Goal: Check status: Check status

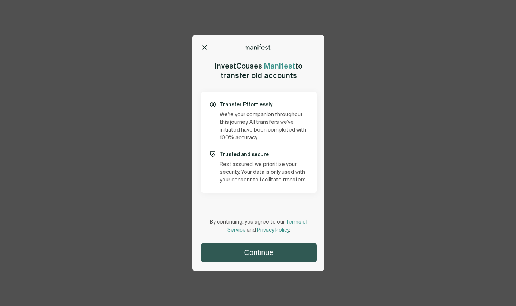
click at [265, 253] on button "Continue" at bounding box center [258, 252] width 115 height 19
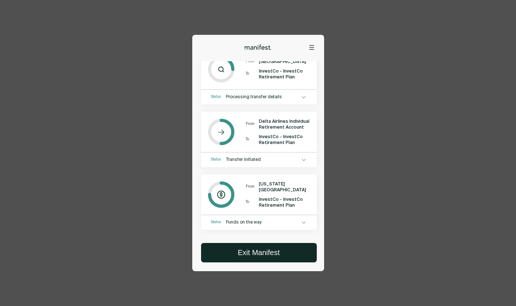
scroll to position [58, 0]
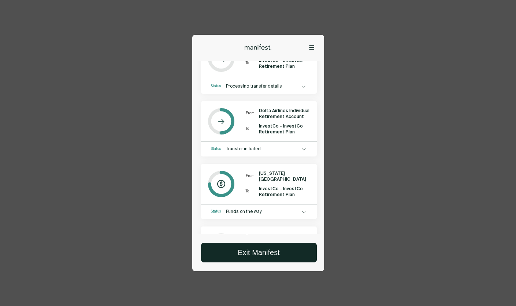
click at [307, 142] on div "Status Transfer initiated" at bounding box center [259, 147] width 116 height 11
click at [302, 149] on icon at bounding box center [304, 149] width 4 height 3
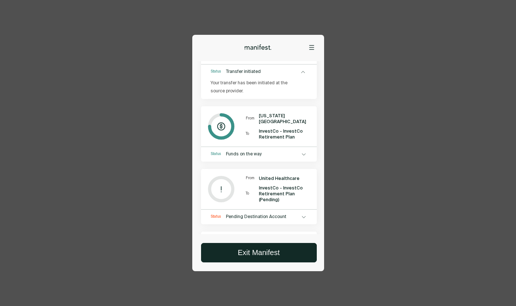
scroll to position [144, 0]
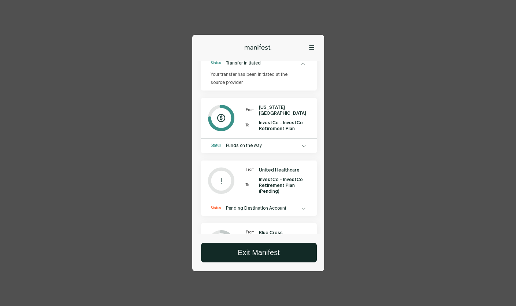
click at [302, 208] on icon at bounding box center [304, 208] width 4 height 3
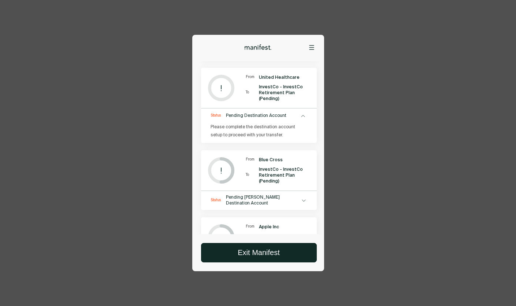
scroll to position [470, 0]
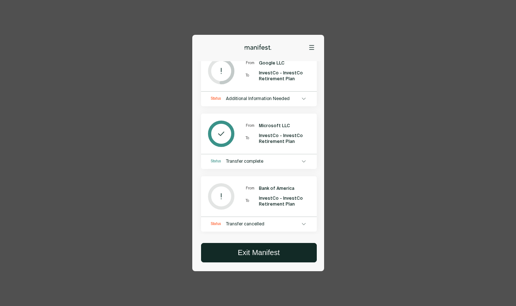
click at [297, 159] on span "Transfer complete" at bounding box center [263, 162] width 74 height 6
click at [302, 160] on icon at bounding box center [304, 161] width 4 height 3
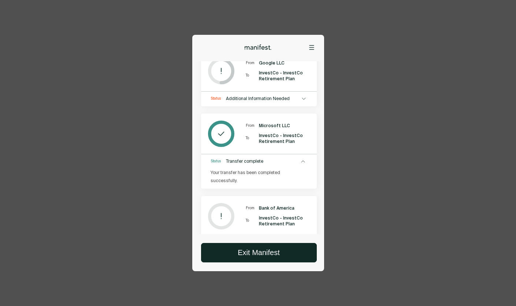
click at [298, 96] on span "Additional Information Needed" at bounding box center [263, 99] width 74 height 6
click at [304, 97] on icon at bounding box center [304, 98] width 4 height 3
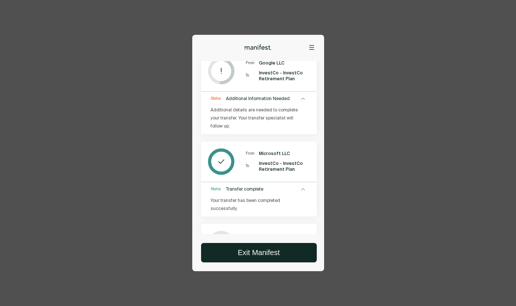
click at [248, 107] on p "Additional details are needed to complete your transfer. Your transfer speciali…" at bounding box center [255, 118] width 88 height 24
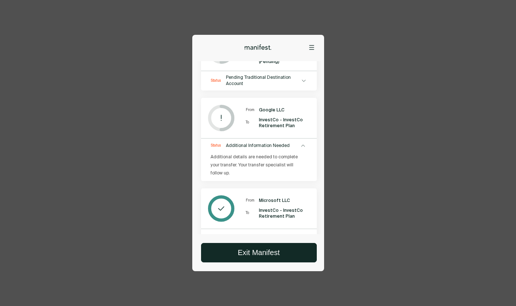
scroll to position [398, 0]
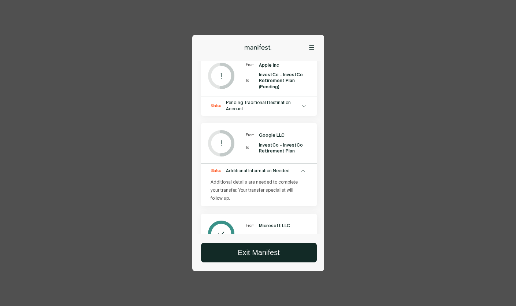
click at [312, 46] on icon at bounding box center [311, 47] width 5 height 5
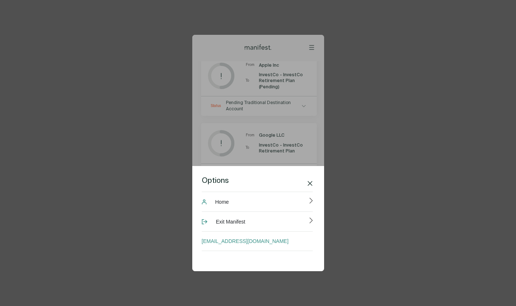
click at [354, 79] on div "Options Home Exit Manifest [EMAIL_ADDRESS][DOMAIN_NAME] Good morning , [PERSON_…" at bounding box center [258, 153] width 516 height 306
click at [370, 90] on div "Options Home Exit Manifest [EMAIL_ADDRESS][DOMAIN_NAME] Good morning , [PERSON_…" at bounding box center [258, 153] width 516 height 306
